Goal: Information Seeking & Learning: Learn about a topic

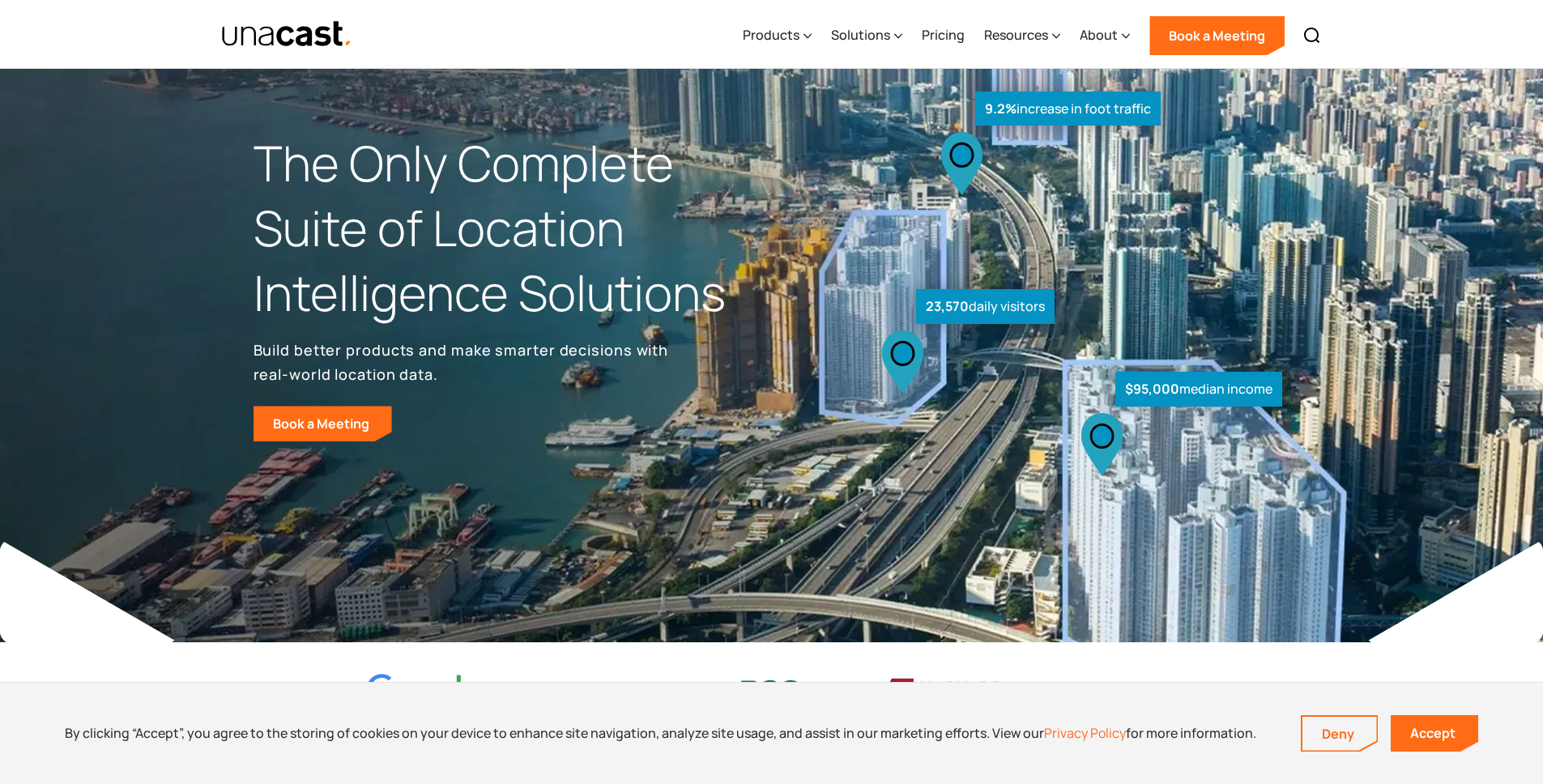
scroll to position [4, 0]
click at [1399, 719] on link "Accept" at bounding box center [1435, 733] width 88 height 37
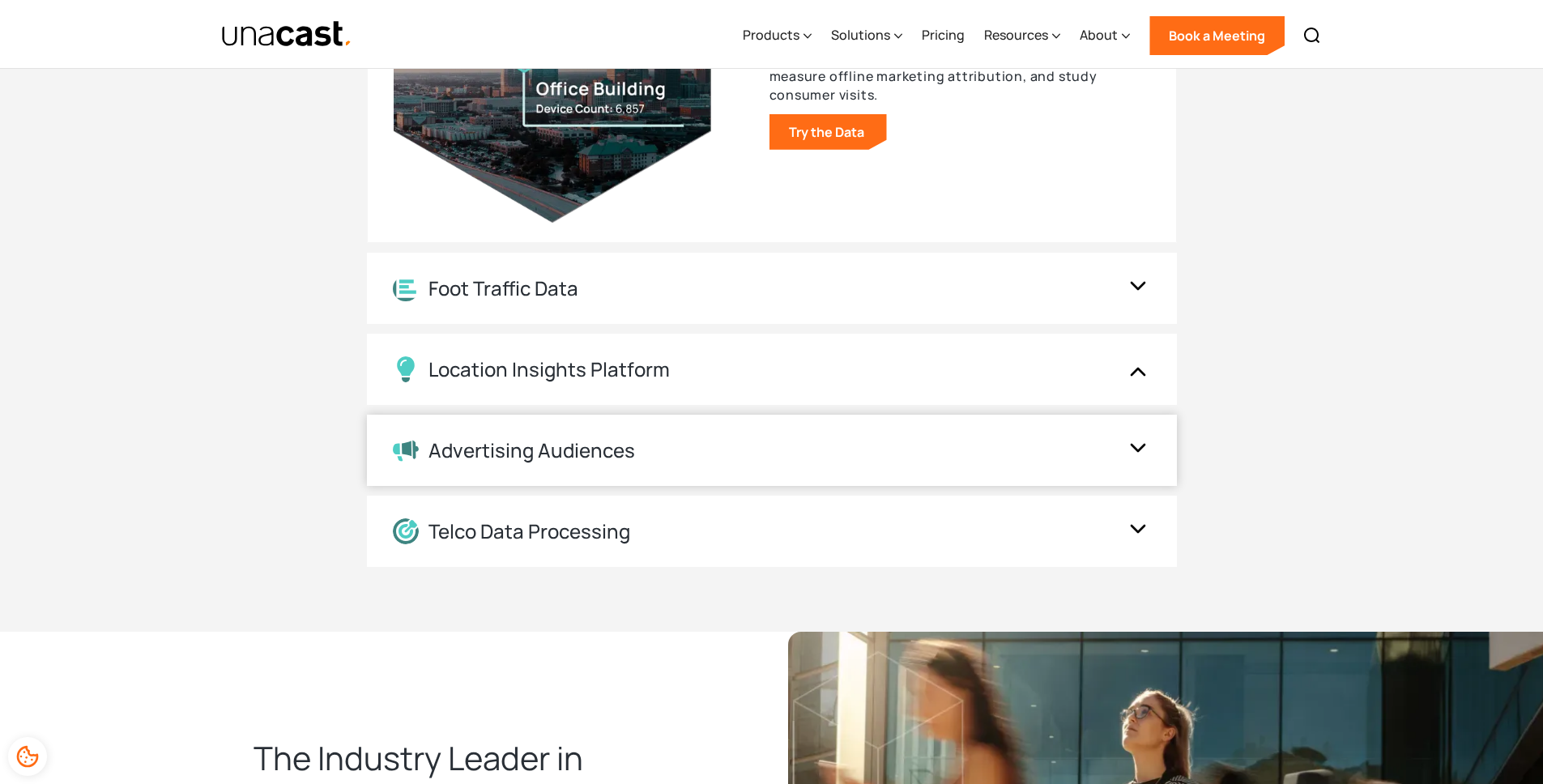
scroll to position [1848, 0]
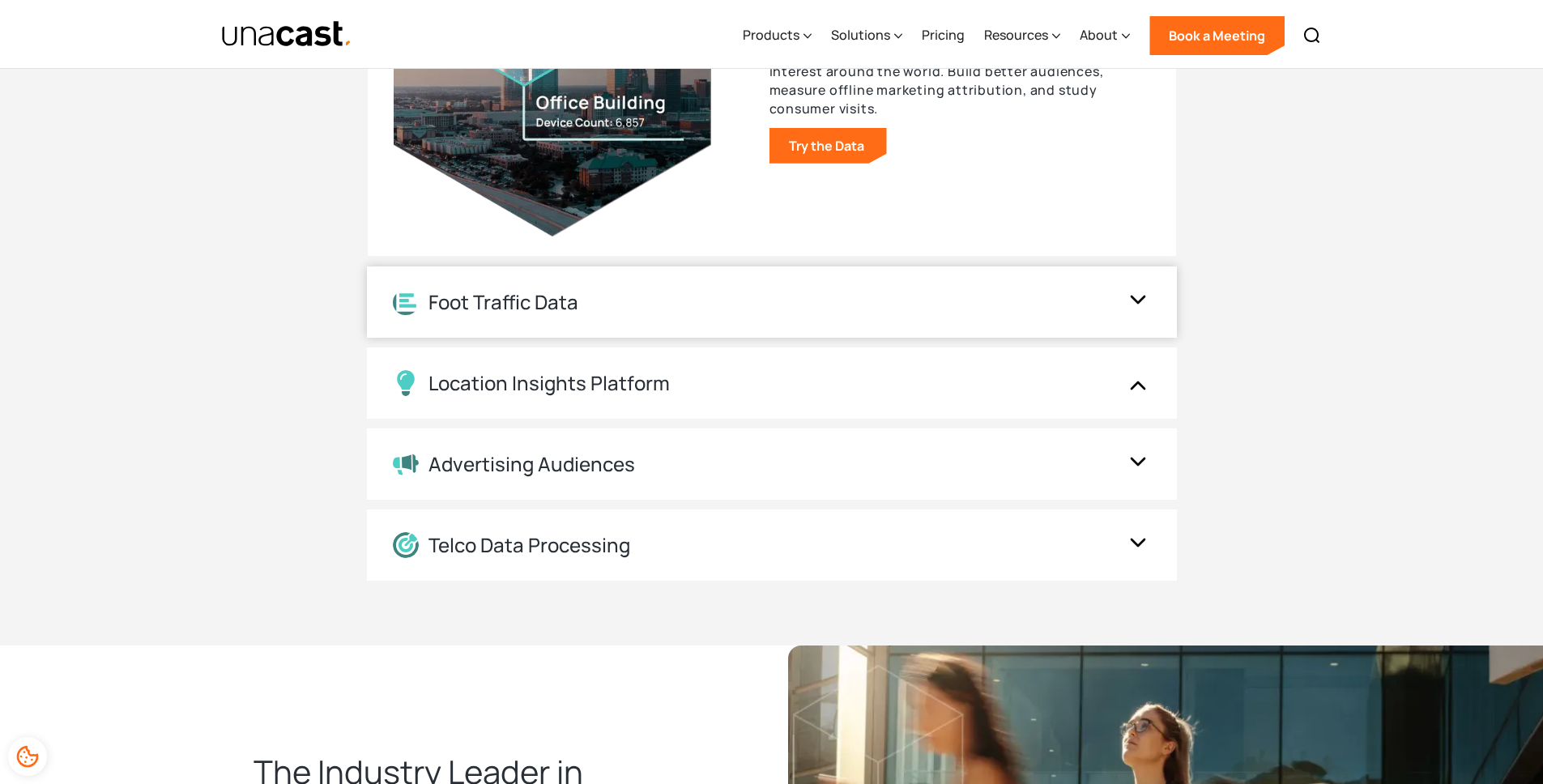
click at [610, 322] on div "Foot Traffic Data" at bounding box center [772, 302] width 810 height 71
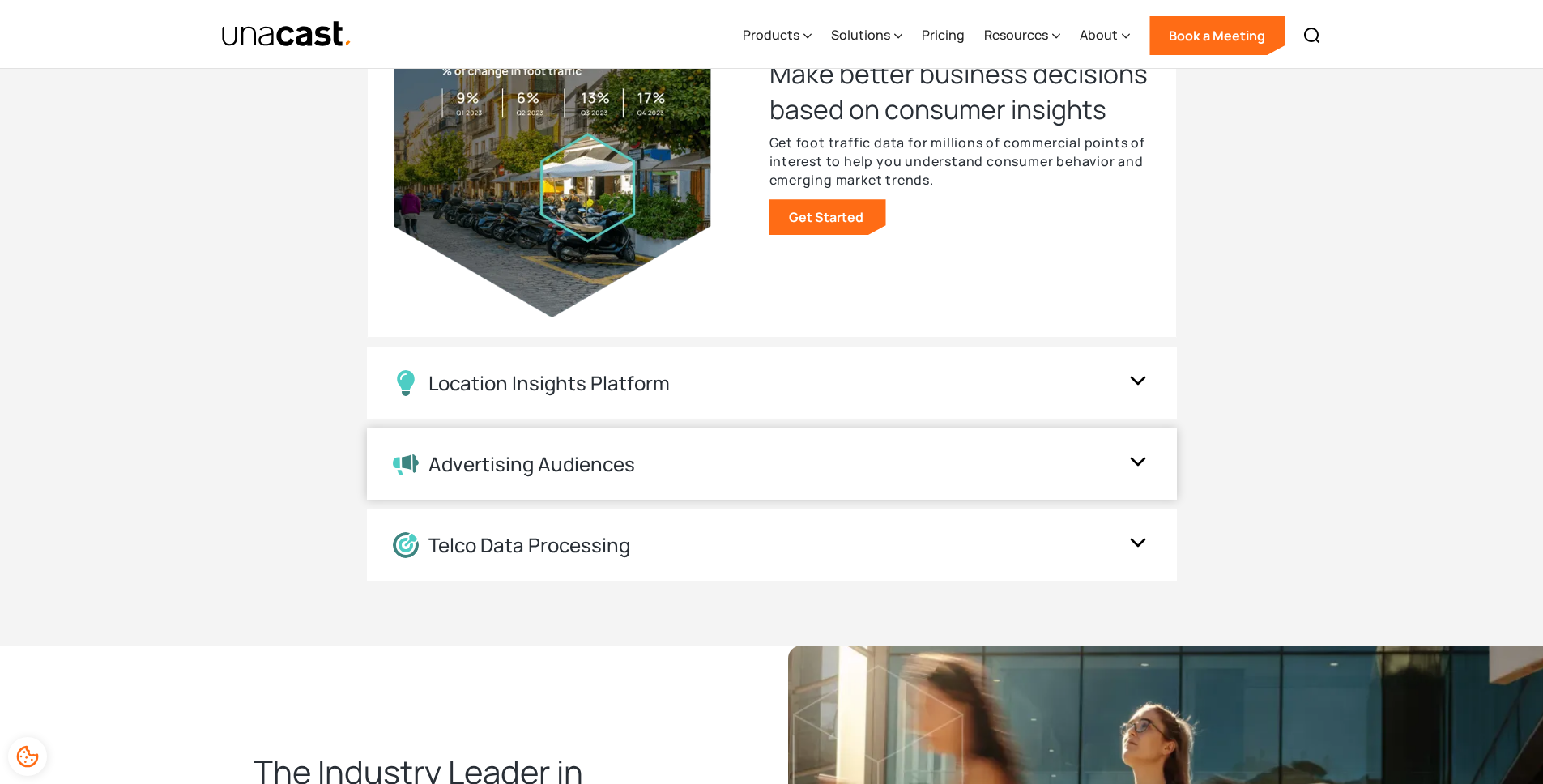
click at [608, 470] on div "Advertising Audiences" at bounding box center [532, 465] width 207 height 24
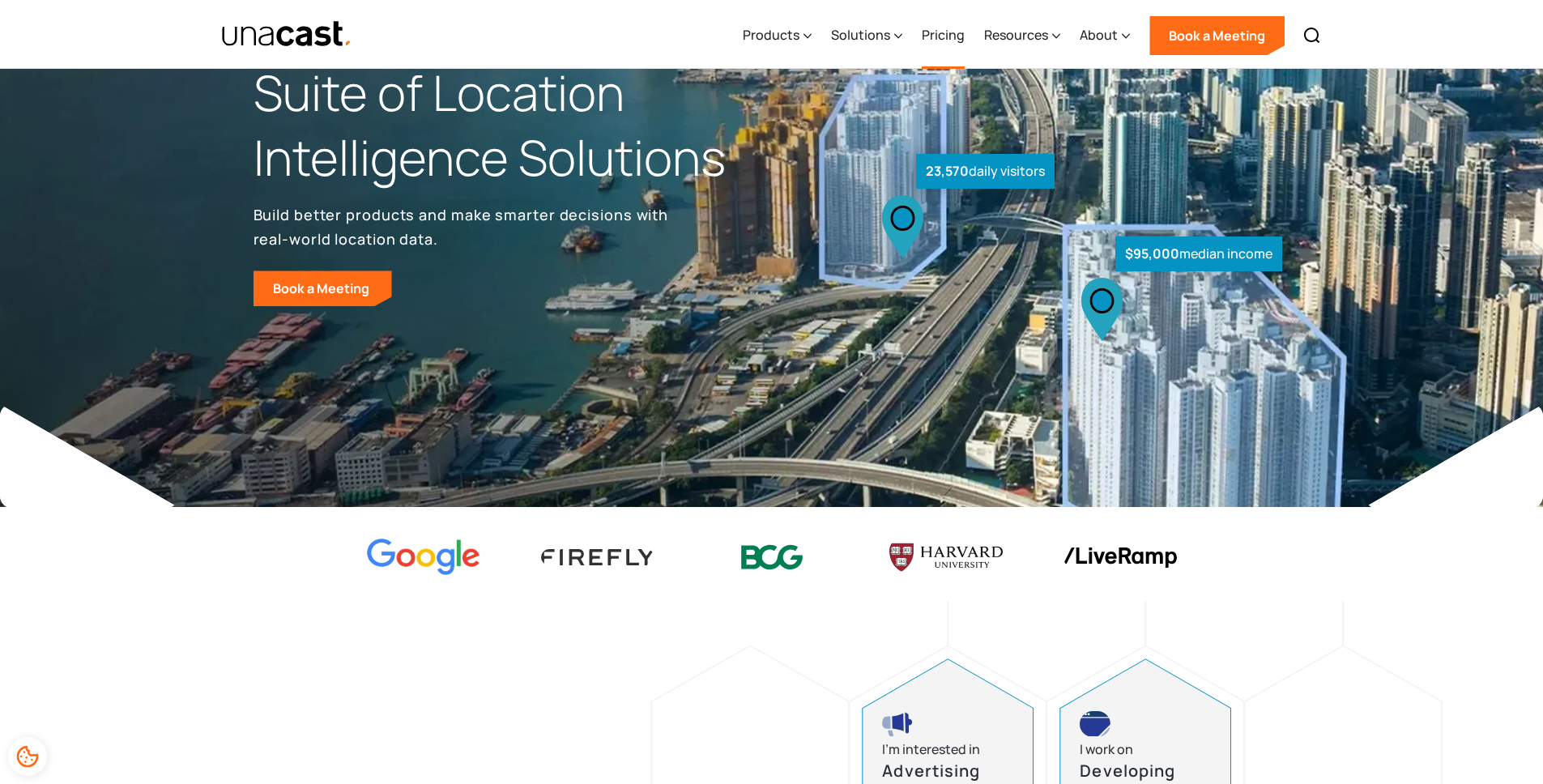
scroll to position [0, 0]
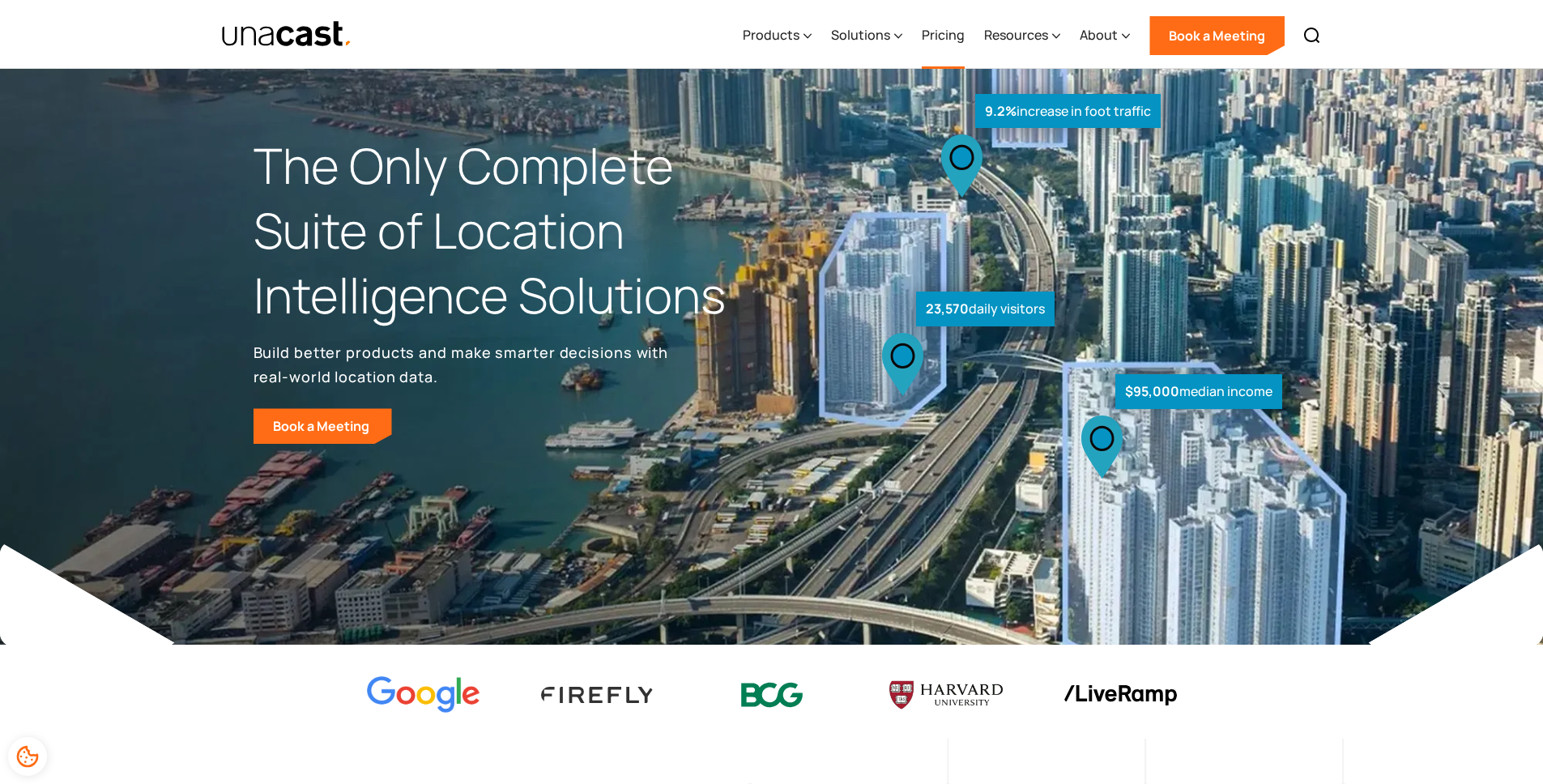
click at [951, 47] on link "Pricing" at bounding box center [943, 36] width 43 height 67
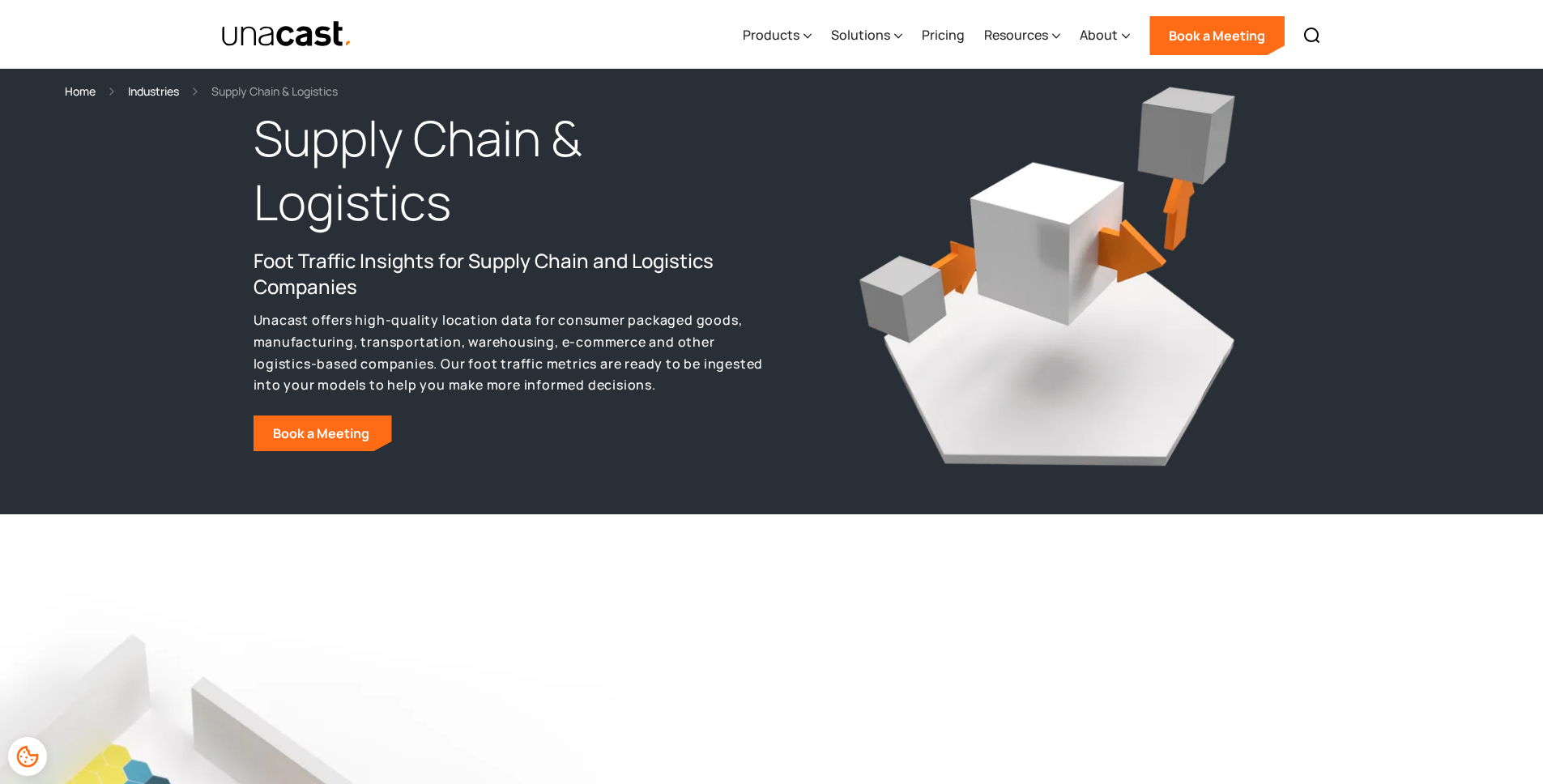
click at [68, 102] on div "Supply Chain & Logistics Foot Traffic Insights for Supply Chain and Logistics C…" at bounding box center [772, 291] width 1543 height 446
click at [70, 98] on div "Home" at bounding box center [81, 91] width 31 height 18
